Goal: Navigation & Orientation: Find specific page/section

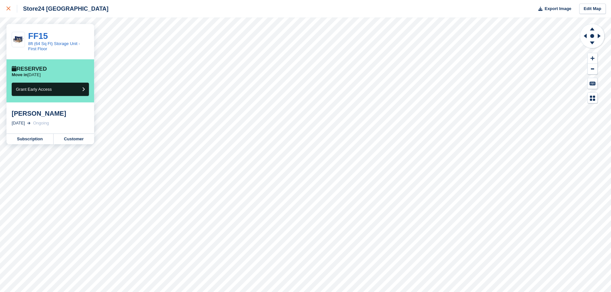
click at [10, 10] on icon at bounding box center [8, 8] width 4 height 4
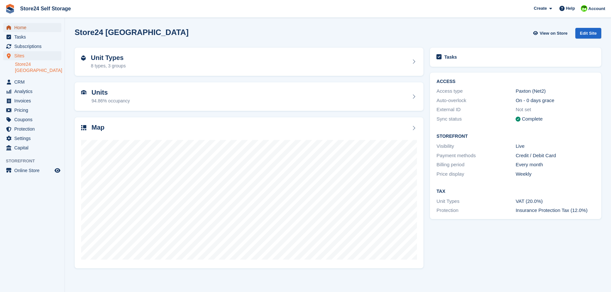
click at [26, 30] on span "Home" at bounding box center [33, 27] width 39 height 9
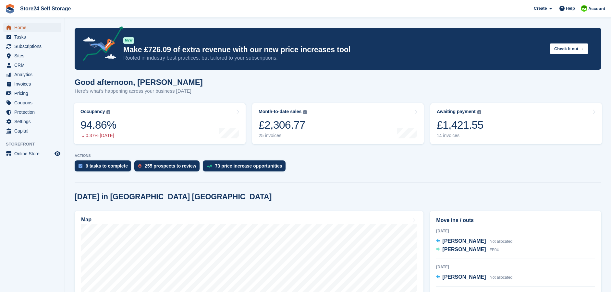
click at [25, 26] on span "Home" at bounding box center [33, 27] width 39 height 9
